Goal: Navigation & Orientation: Understand site structure

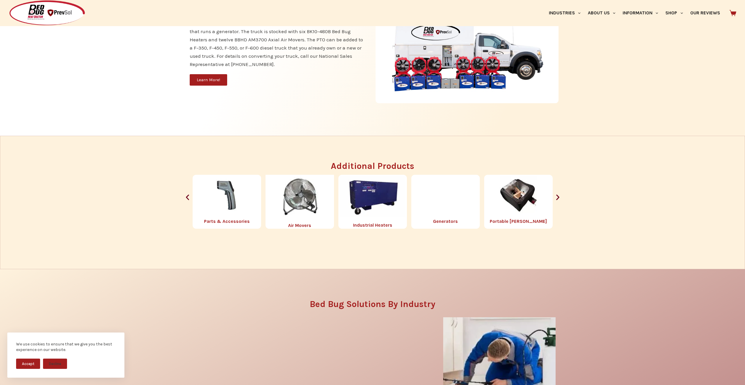
scroll to position [732, 0]
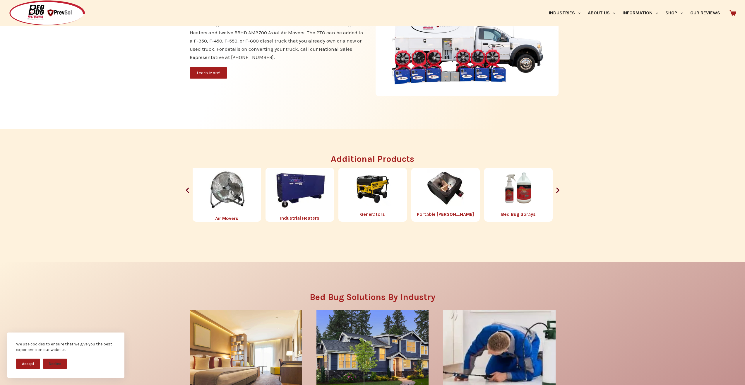
click at [717, 221] on div "Additional Products Portable Chambers Bed Bug Sprays Bed Bug Steamers Encasment…" at bounding box center [372, 187] width 739 height 67
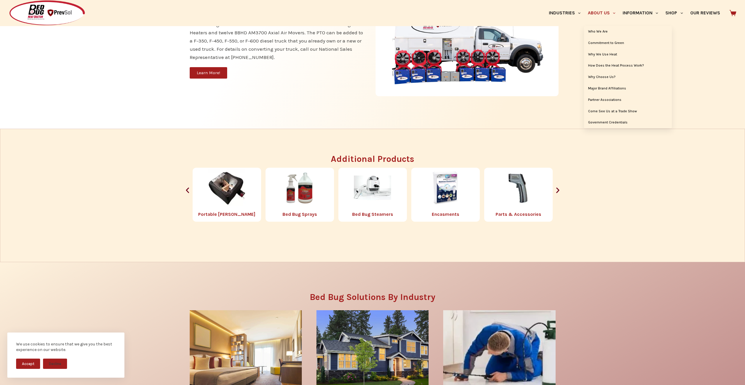
click at [584, 3] on link "About Us" at bounding box center [601, 13] width 35 height 26
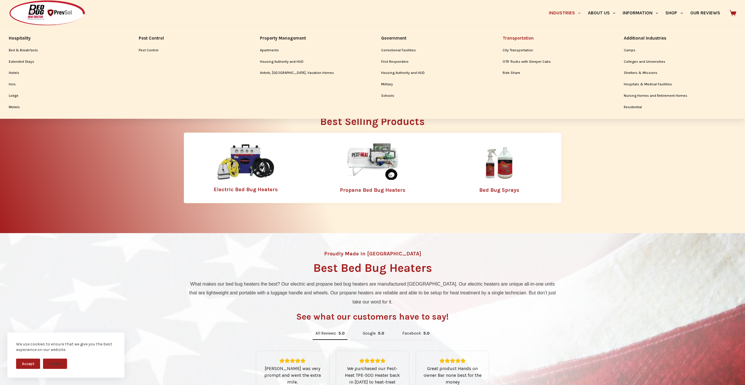
scroll to position [244, 0]
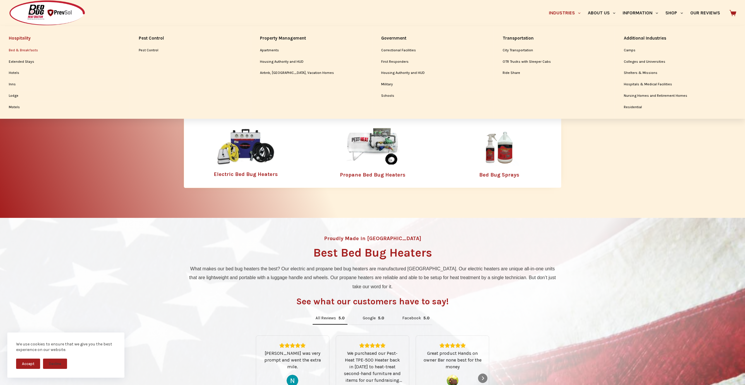
click at [29, 47] on link "Bed & Breakfasts" at bounding box center [65, 50] width 112 height 11
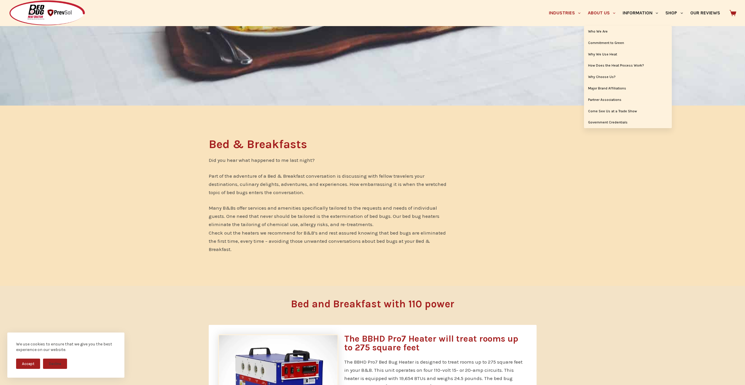
click at [584, 3] on link "About Us" at bounding box center [601, 13] width 35 height 26
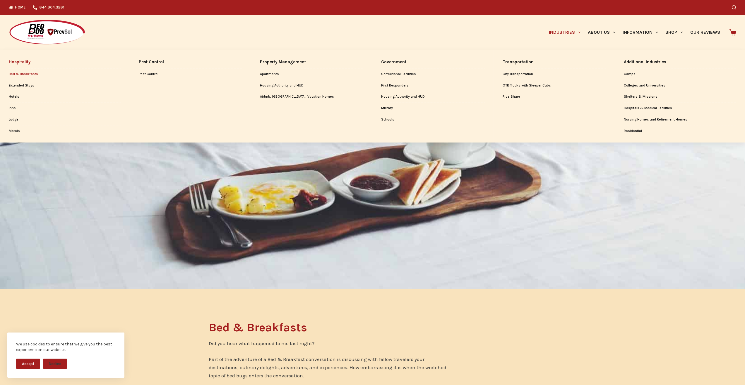
click at [545, 38] on link "Industries" at bounding box center [564, 32] width 39 height 35
